Goal: Find specific page/section: Find specific page/section

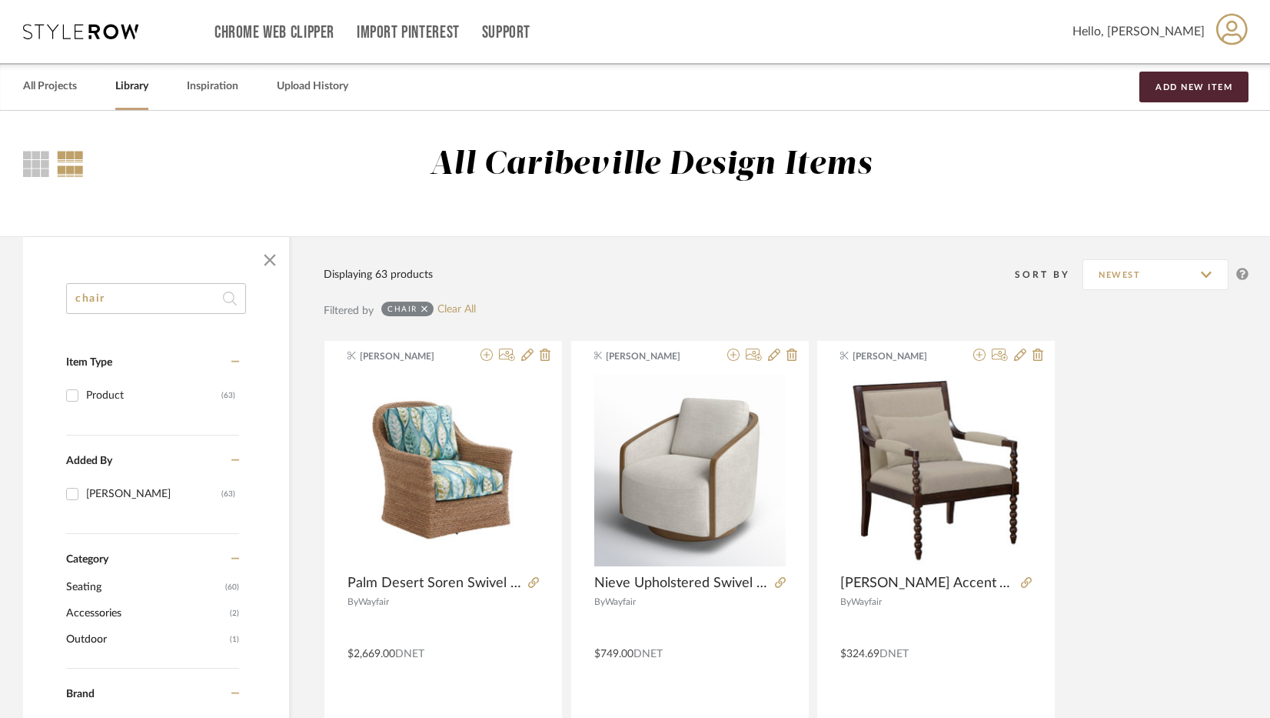
drag, startPoint x: 157, startPoint y: 304, endPoint x: -42, endPoint y: 297, distance: 199.3
click at [0, 297] on html "Chrome Web Clipper Import Pinterest Support All Projects Library Inspiration Up…" at bounding box center [635, 359] width 1270 height 718
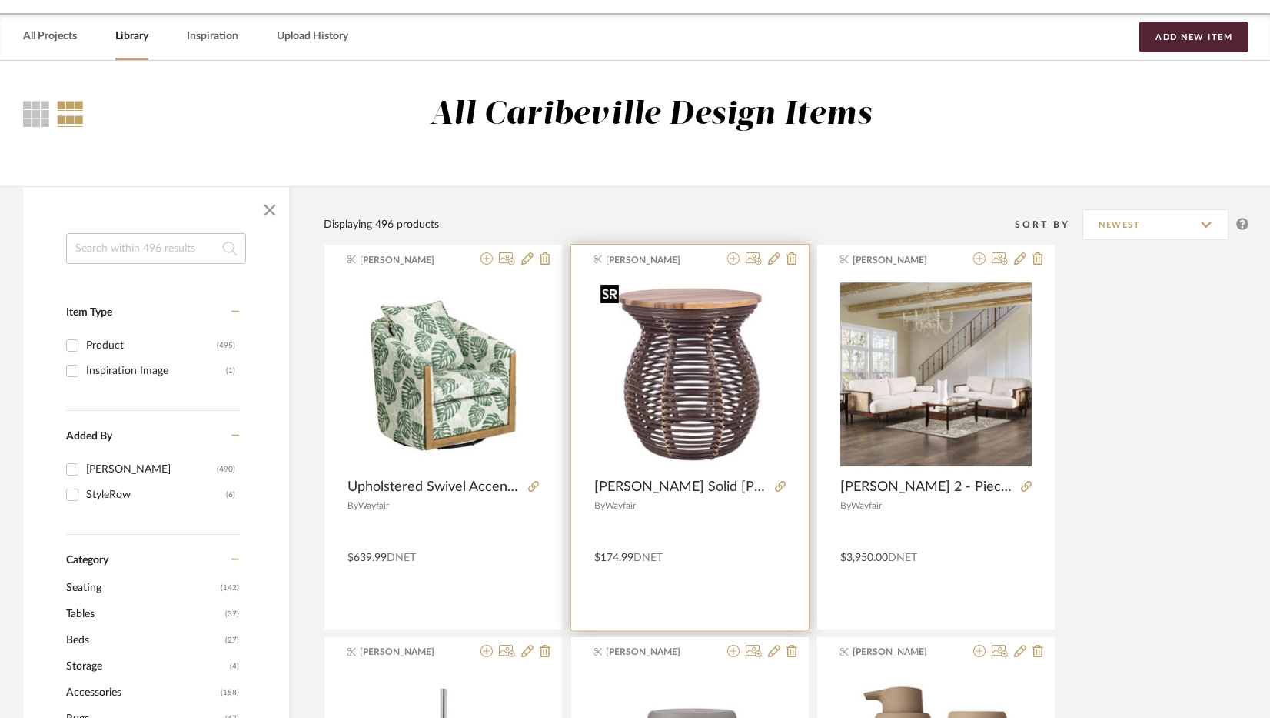
scroll to position [77, 0]
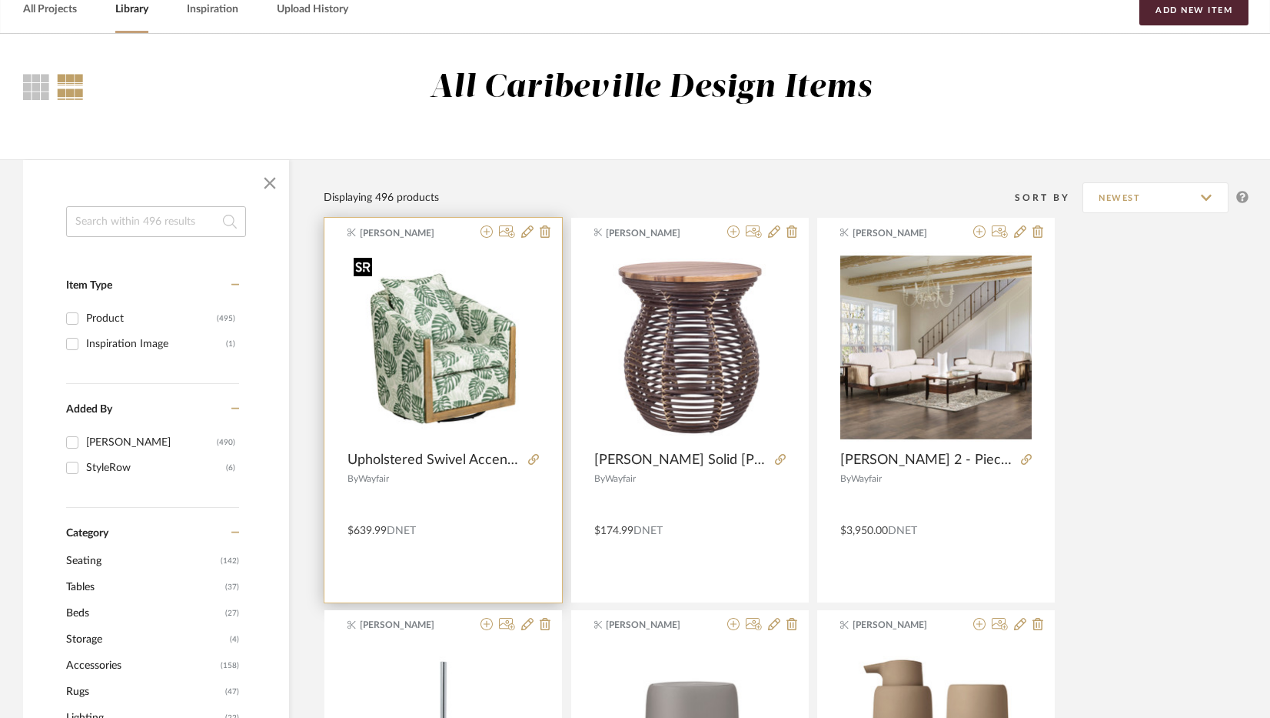
click at [493, 400] on div at bounding box center [443, 347] width 191 height 192
click at [475, 375] on img "0" at bounding box center [443, 346] width 191 height 191
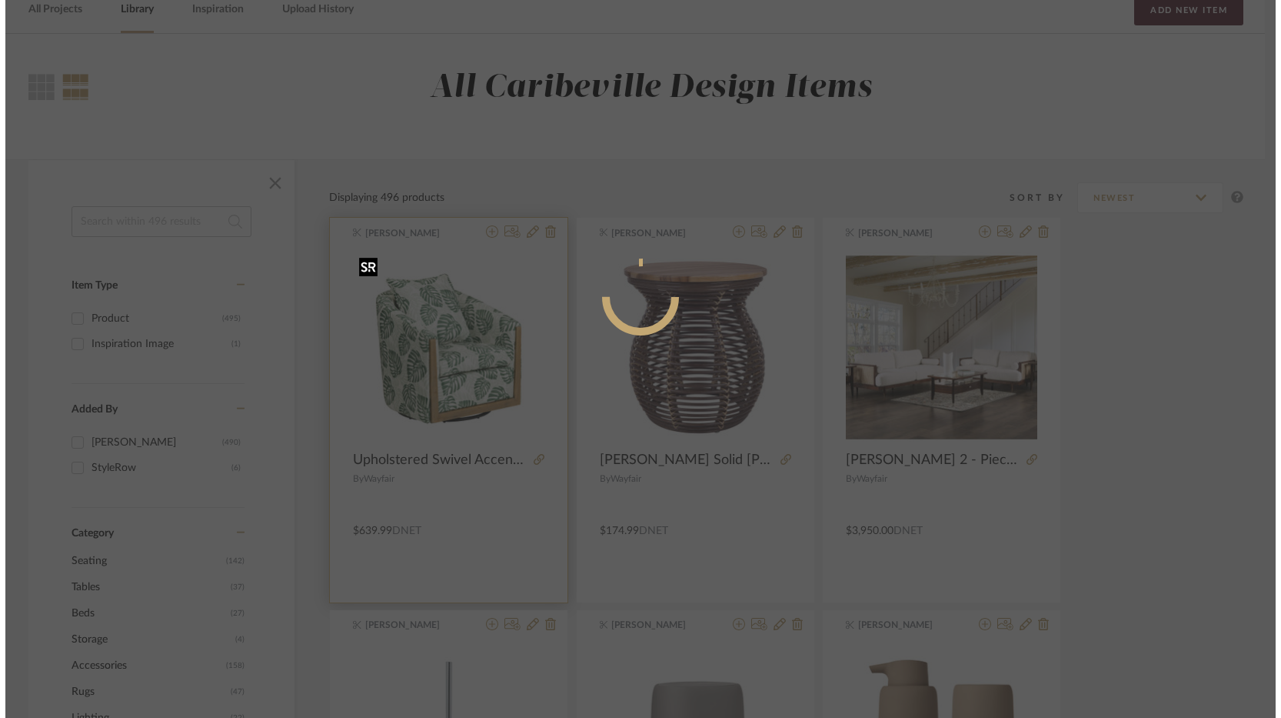
scroll to position [0, 0]
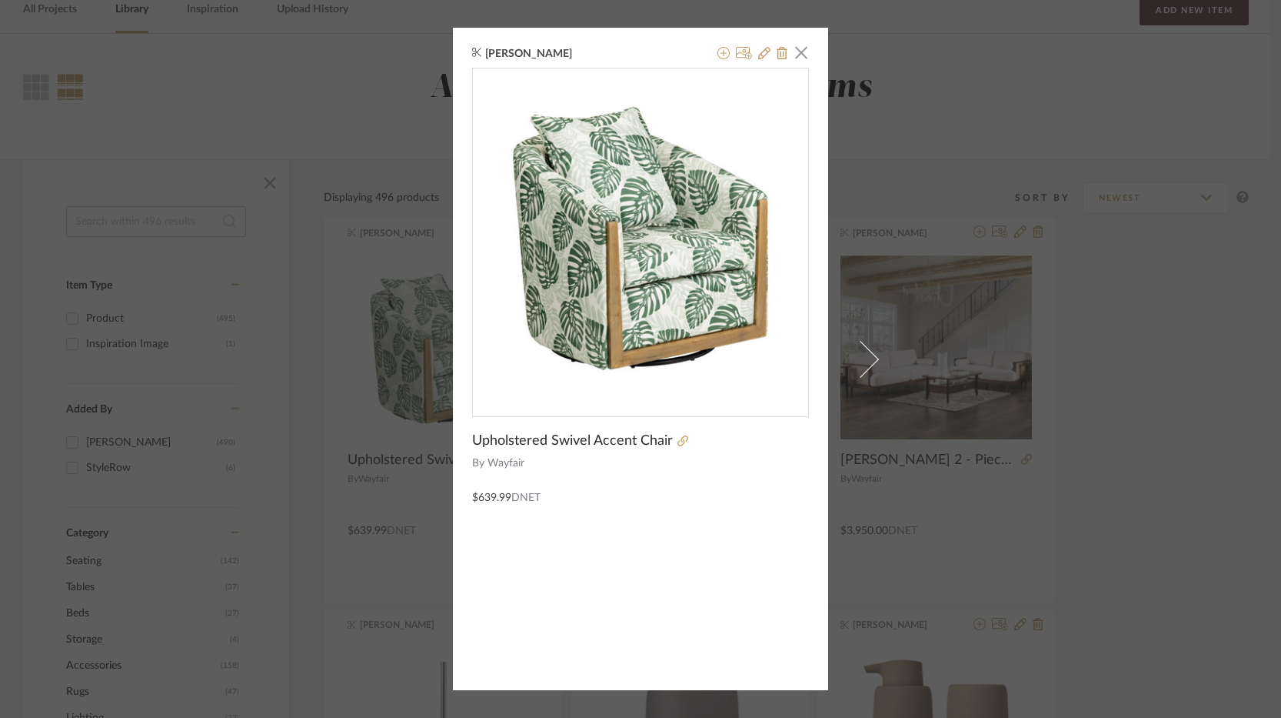
click at [674, 447] on div at bounding box center [741, 440] width 136 height 17
click at [678, 445] on icon at bounding box center [683, 440] width 11 height 11
click at [681, 441] on div at bounding box center [741, 440] width 136 height 17
click at [678, 441] on icon at bounding box center [683, 440] width 11 height 11
click at [800, 52] on span "button" at bounding box center [801, 52] width 31 height 31
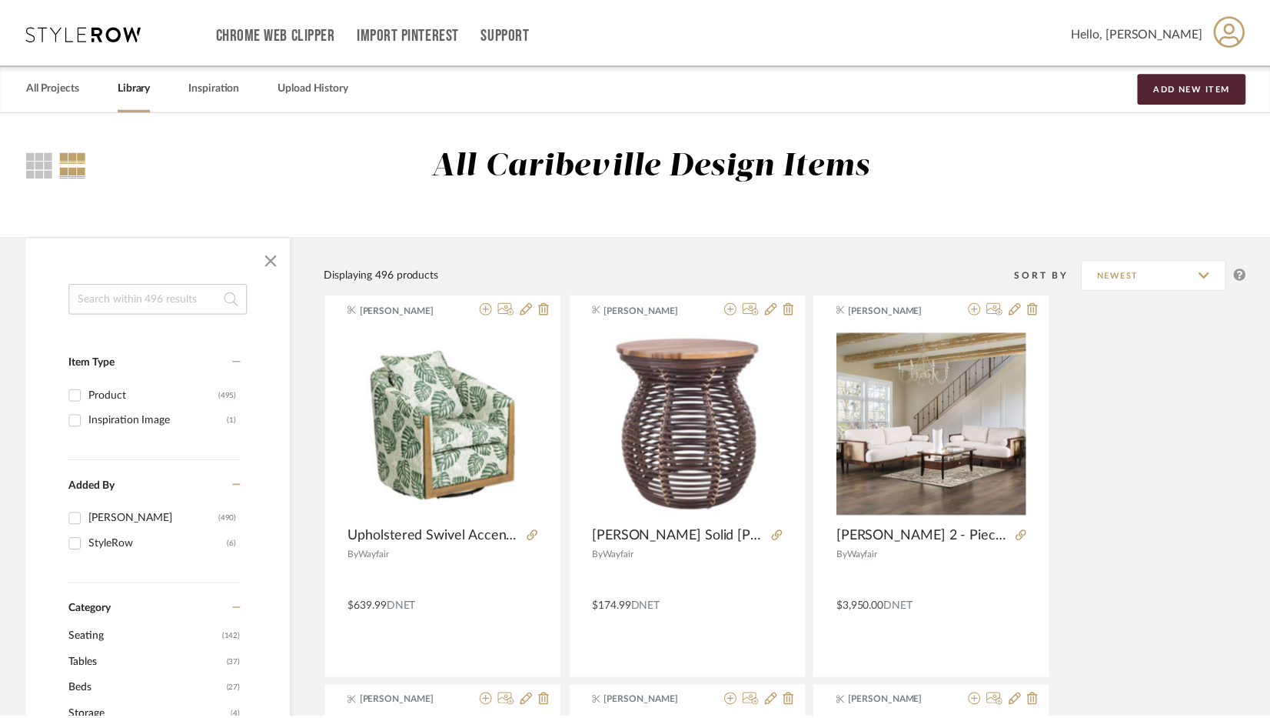
scroll to position [77, 0]
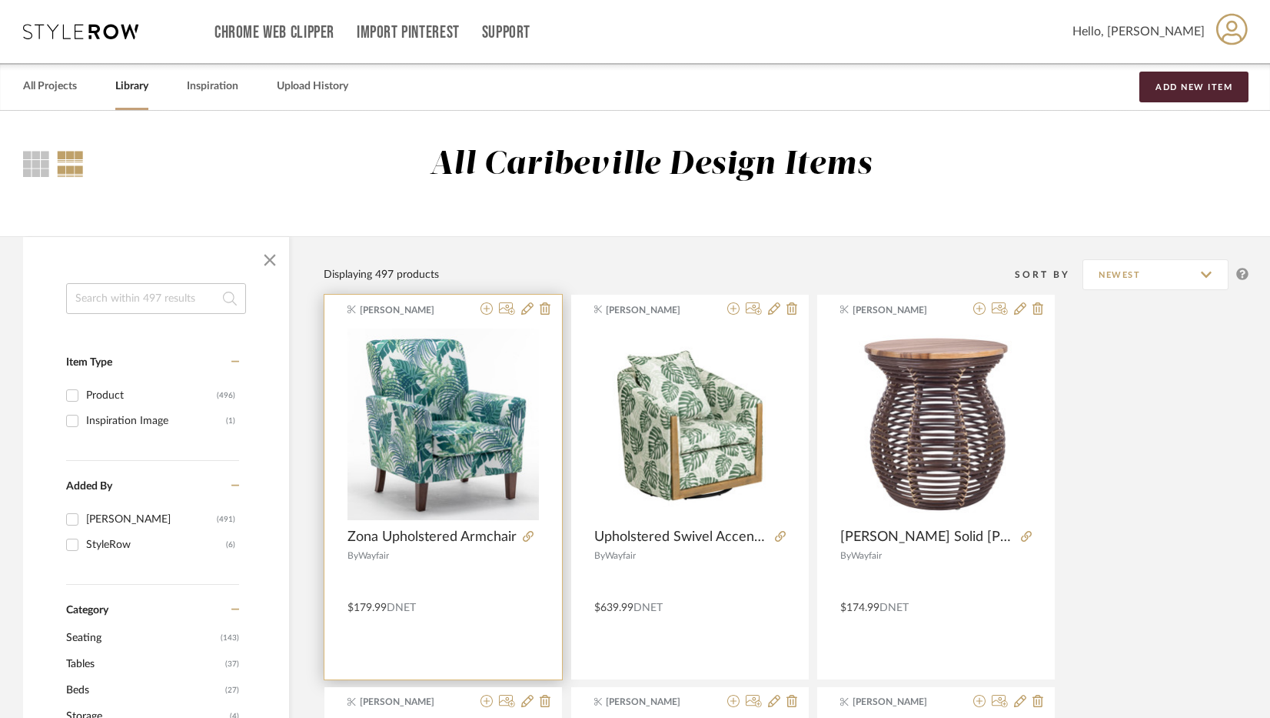
click at [517, 532] on div at bounding box center [528, 536] width 22 height 17
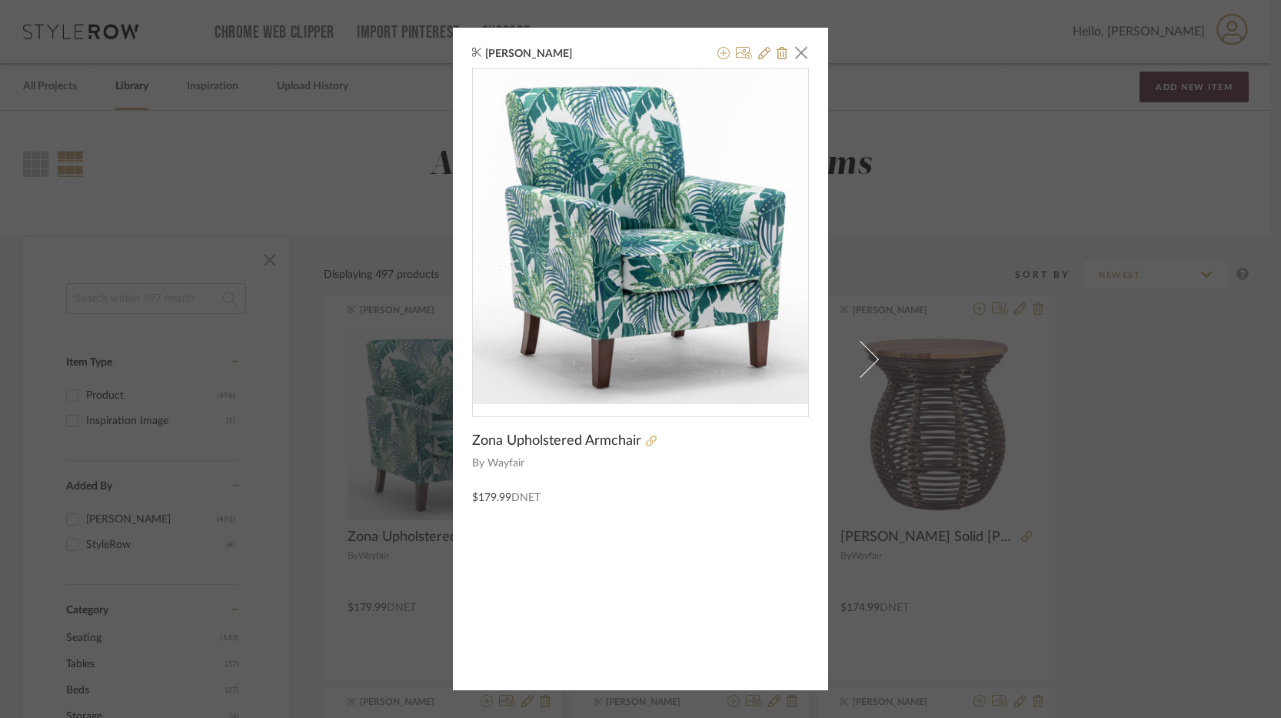
click at [646, 435] on icon at bounding box center [651, 440] width 11 height 11
click at [971, 80] on div "Brianne Leiva × Zona Upholstered Armchair By Wayfair $179.99 DNET" at bounding box center [640, 359] width 1281 height 718
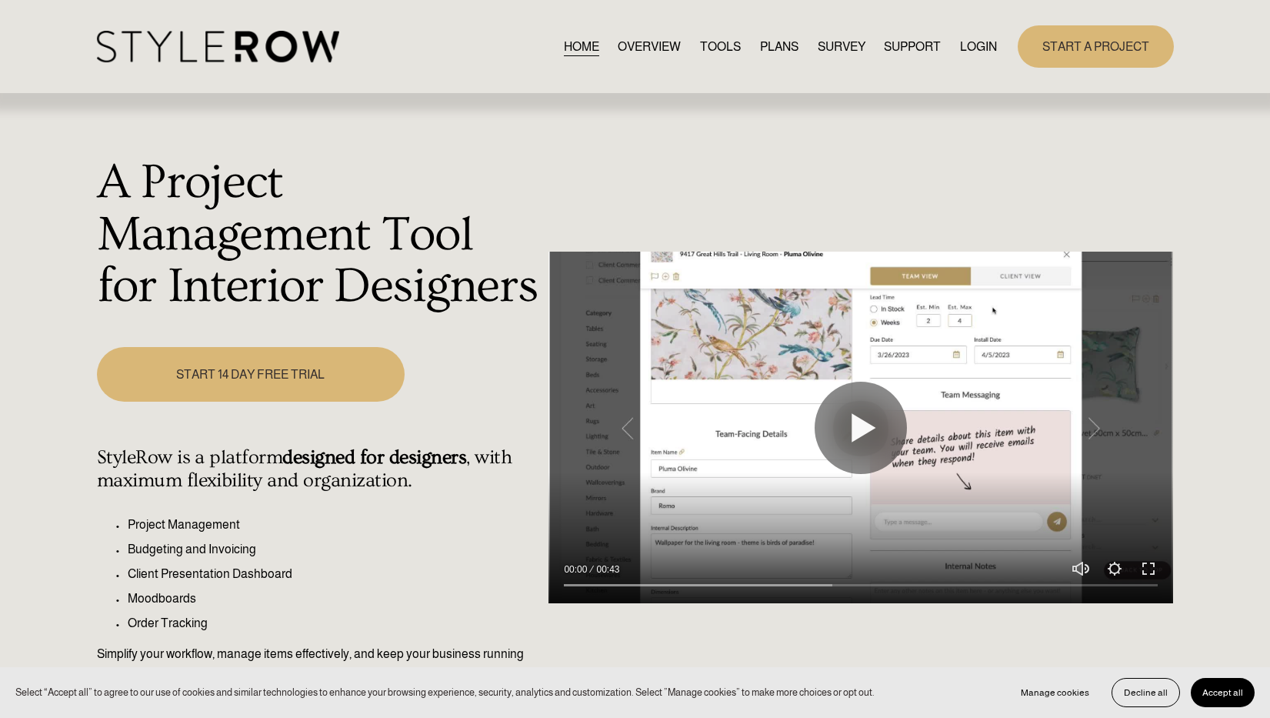
click at [967, 48] on link "LOGIN" at bounding box center [978, 46] width 37 height 21
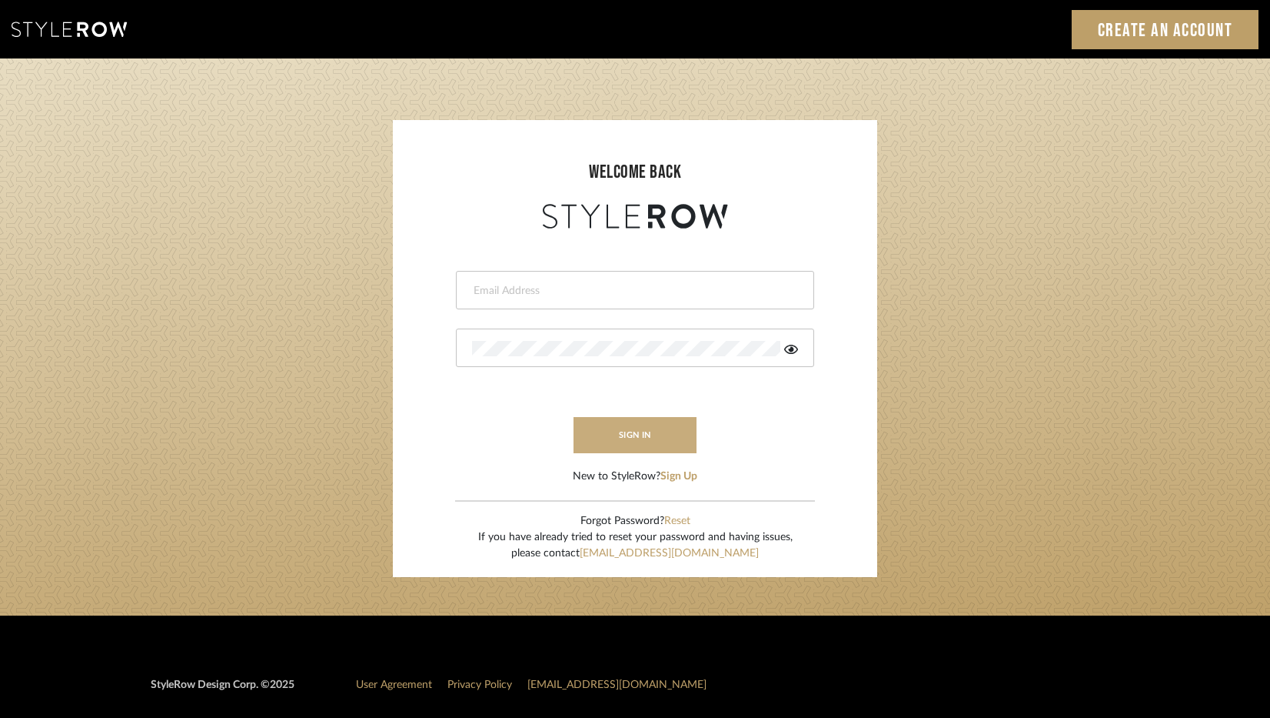
type input "designassist@grandcaribebelize.com"
click at [624, 448] on button "sign in" at bounding box center [635, 435] width 123 height 36
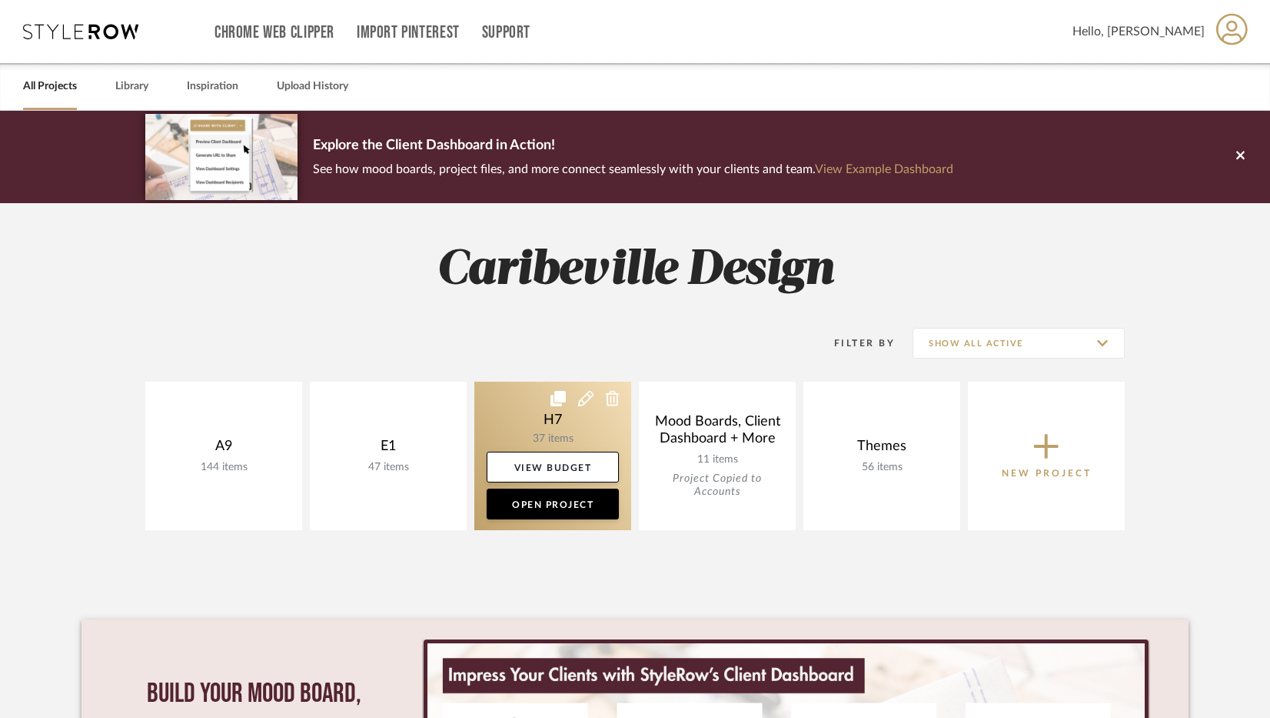
click at [547, 433] on link at bounding box center [553, 455] width 157 height 148
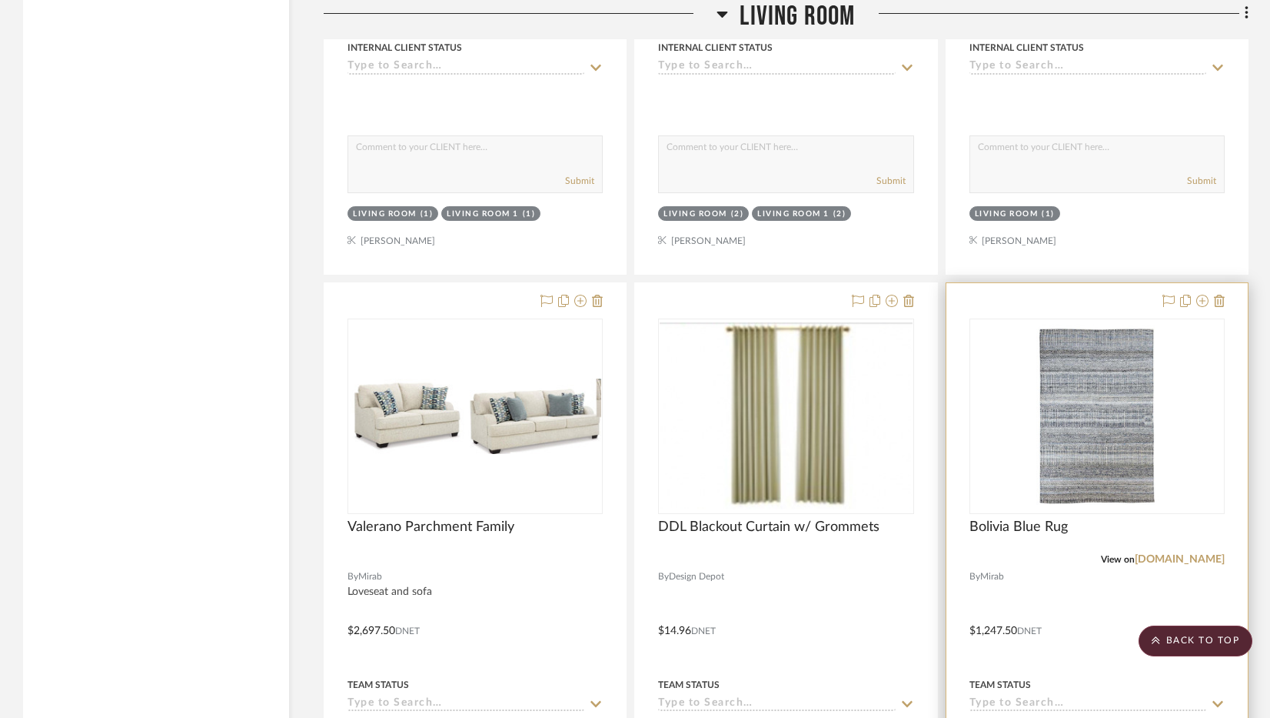
scroll to position [2307, 0]
